Goal: Information Seeking & Learning: Find specific fact

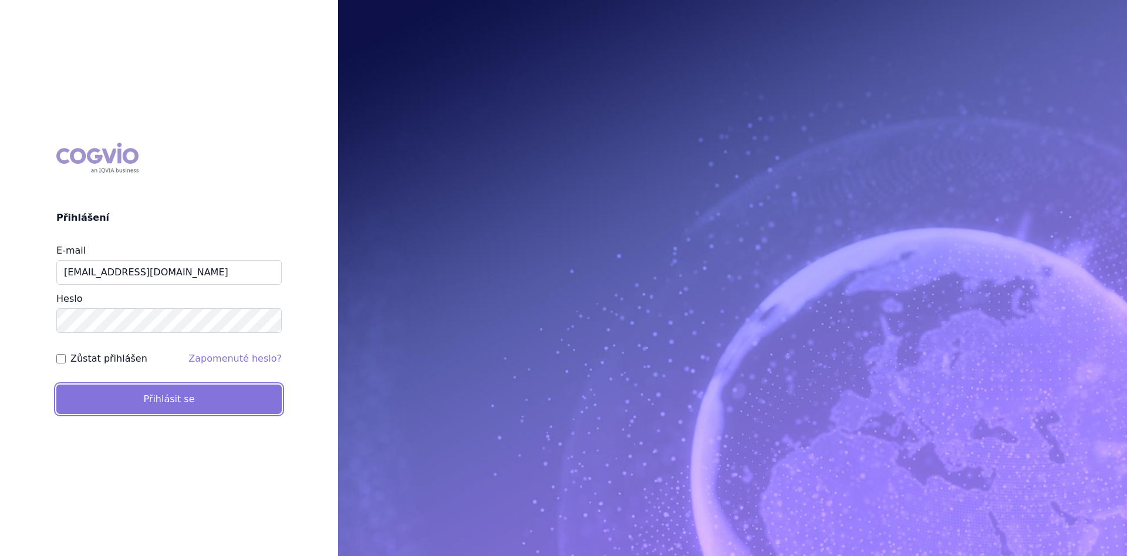
click at [129, 389] on button "Přihlásit se" at bounding box center [168, 399] width 225 height 29
